Goal: Find specific page/section

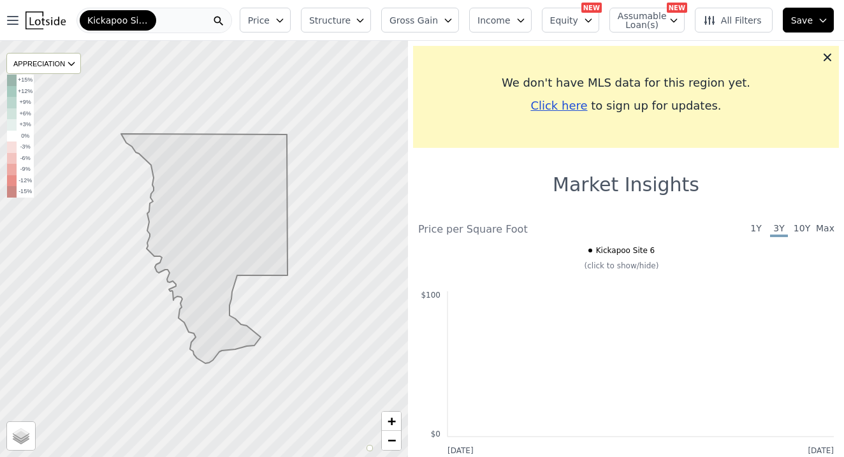
click at [203, 15] on div "Kickapoo Site 6" at bounding box center [154, 20] width 156 height 25
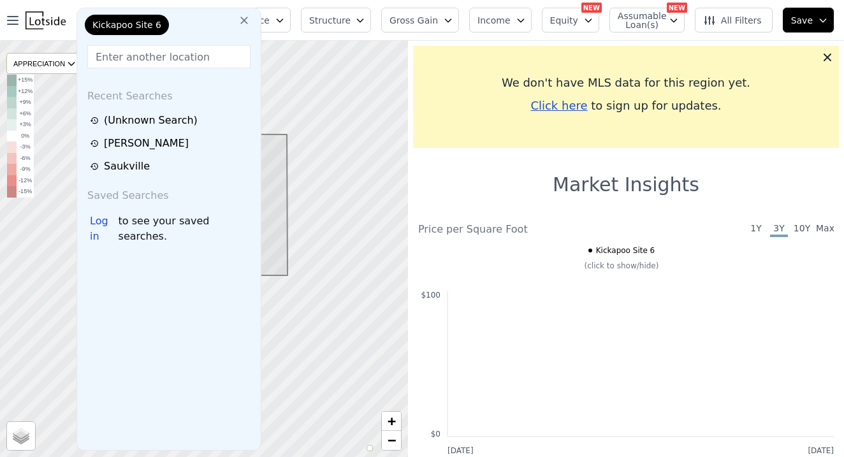
click at [246, 19] on icon at bounding box center [244, 21] width 8 height 8
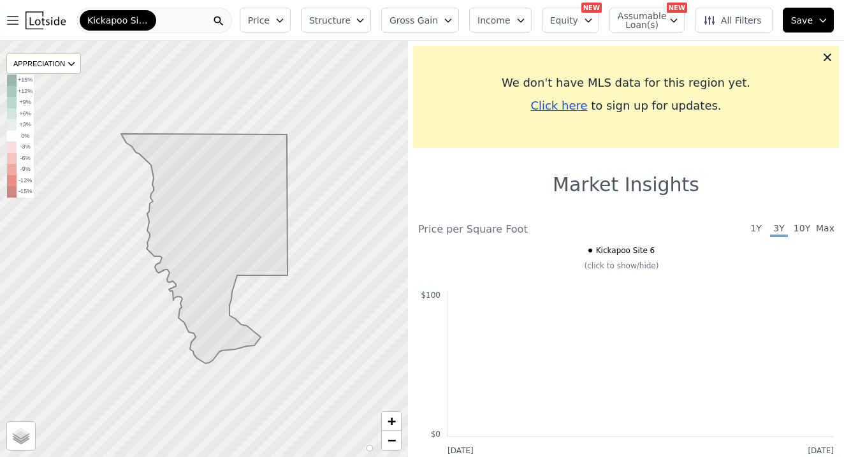
click at [187, 20] on div "Kickapoo Site 6" at bounding box center [154, 20] width 156 height 25
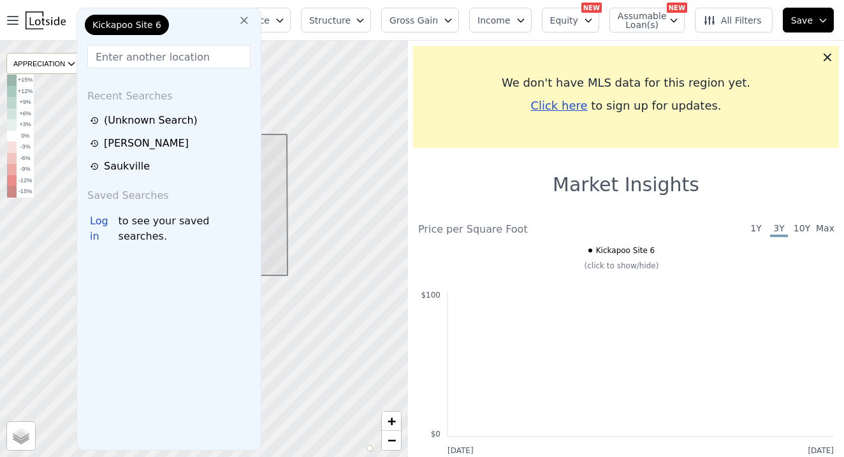
click at [139, 27] on span "Kickapoo Site 6" at bounding box center [126, 24] width 69 height 13
click at [212, 46] on input "text" at bounding box center [168, 56] width 163 height 23
paste input "08 N Holden St, Port Washington, WI 53074"
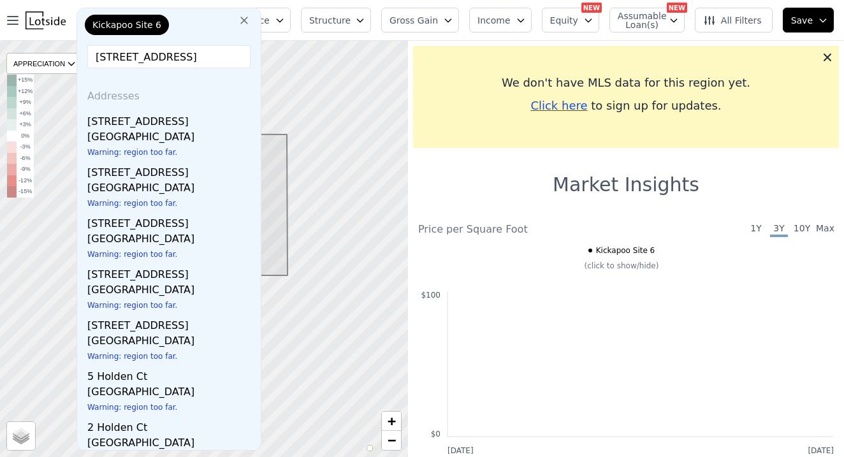
click at [115, 56] on input "08 N Holden St" at bounding box center [168, 56] width 163 height 23
click at [193, 63] on input "08 N Holden St" at bounding box center [168, 56] width 163 height 23
type input "08 N Holden St Port Washington"
